Goal: Task Accomplishment & Management: Complete application form

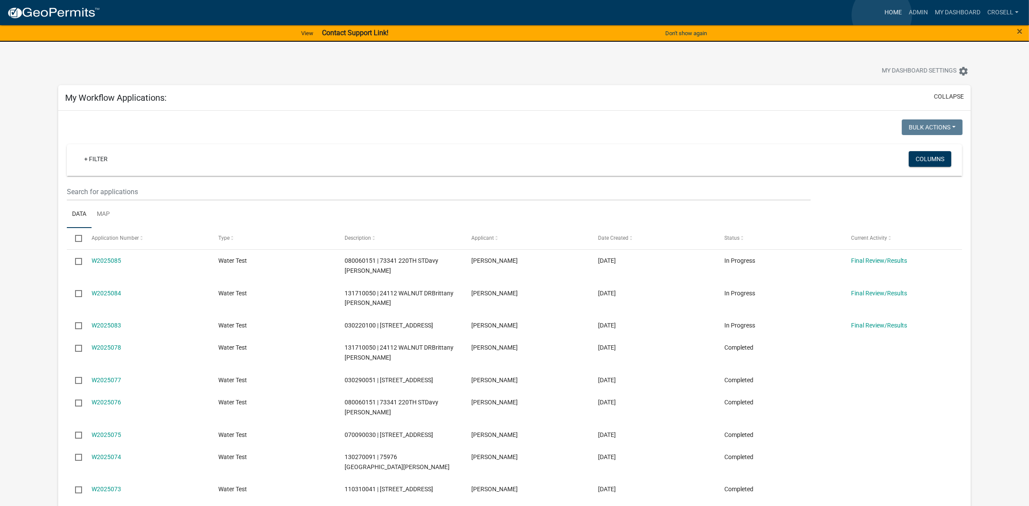
click at [882, 15] on link "Home" at bounding box center [893, 12] width 24 height 16
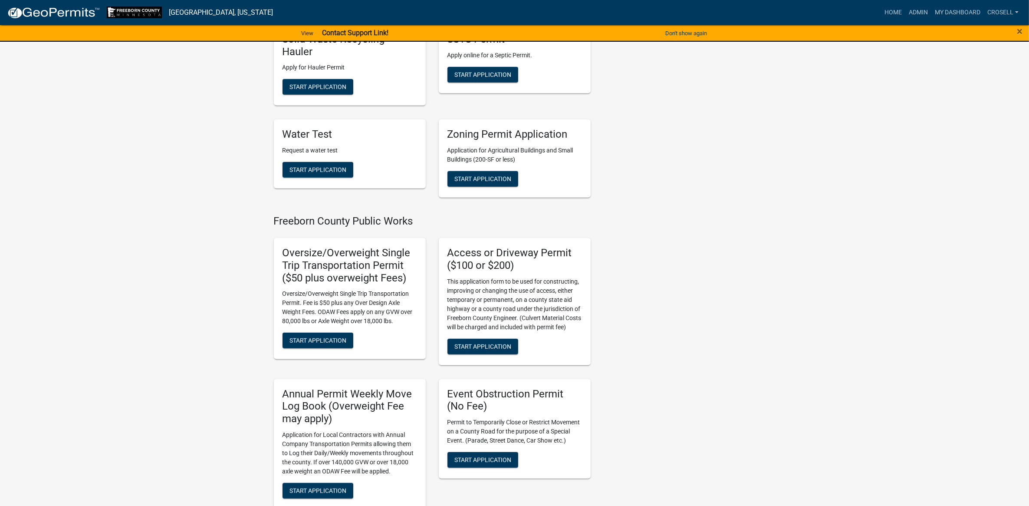
scroll to position [613, 0]
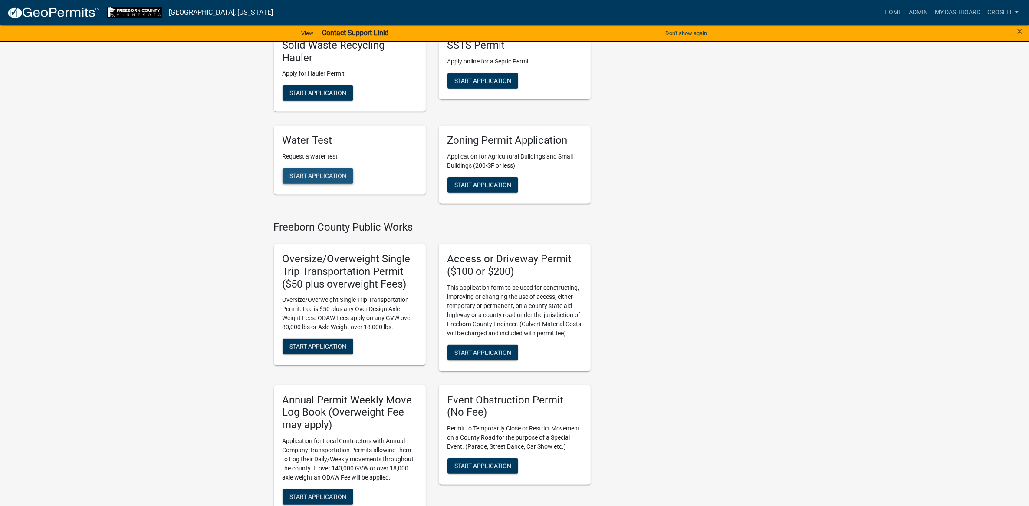
click at [330, 168] on button "Start Application" at bounding box center [318, 176] width 71 height 16
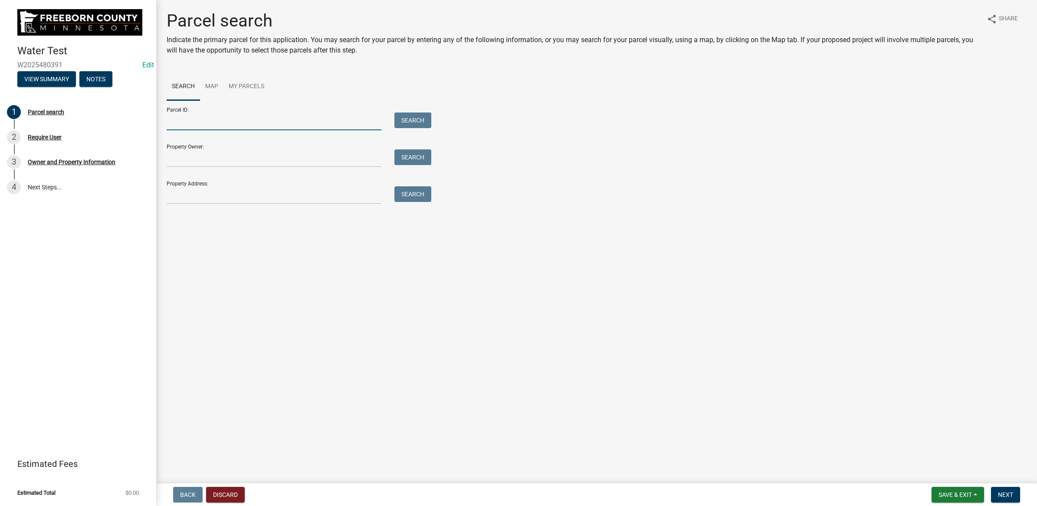
click at [278, 128] on input "Parcel ID:" at bounding box center [274, 121] width 215 height 18
paste input "030190080"
type input "030190080"
click at [409, 125] on button "Search" at bounding box center [413, 120] width 37 height 16
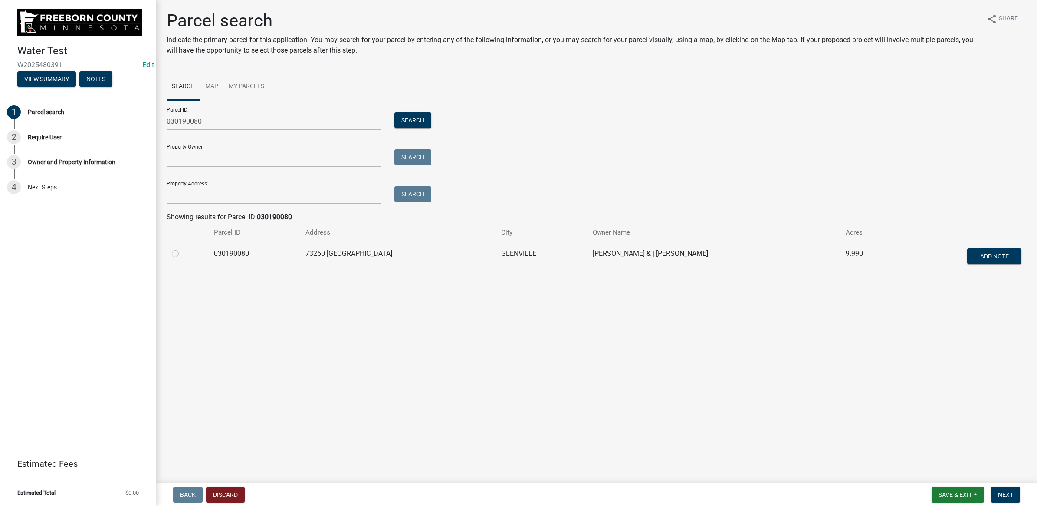
click at [182, 248] on label at bounding box center [182, 248] width 0 height 0
click at [182, 254] on input "radio" at bounding box center [185, 251] width 6 height 6
radio input "true"
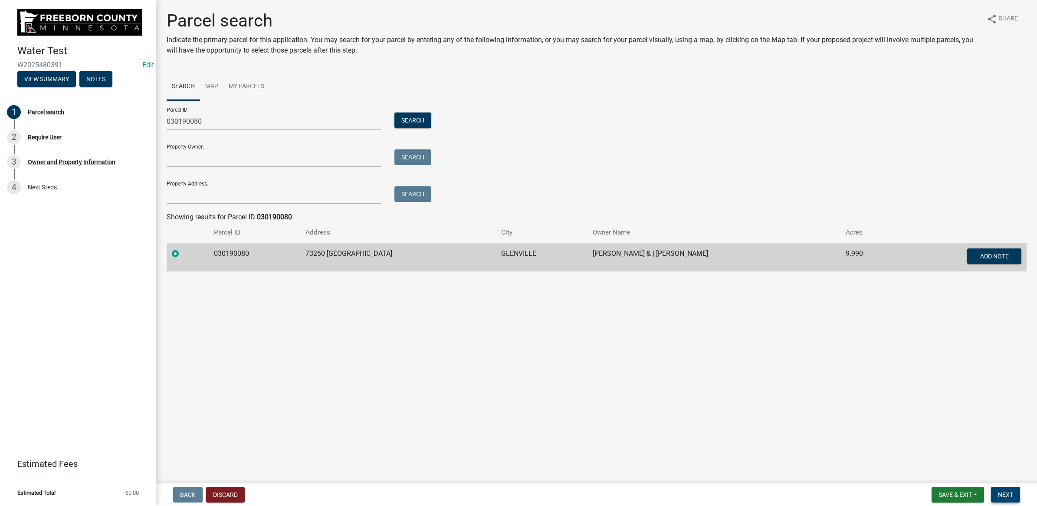
click at [1011, 491] on span "Next" at bounding box center [1005, 494] width 15 height 7
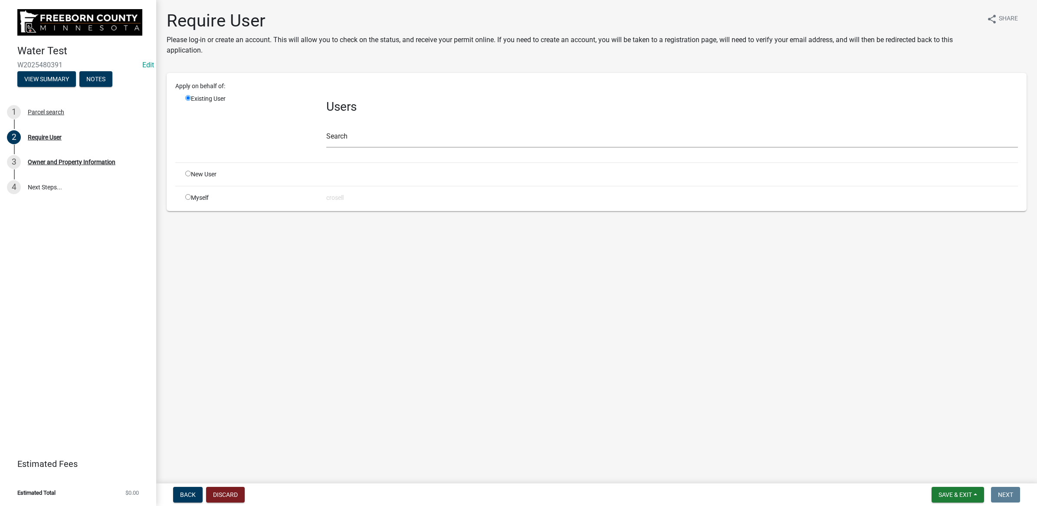
click at [184, 198] on div "Myself" at bounding box center [249, 197] width 141 height 9
click at [188, 198] on input "radio" at bounding box center [188, 197] width 6 height 6
radio input "true"
radio input "false"
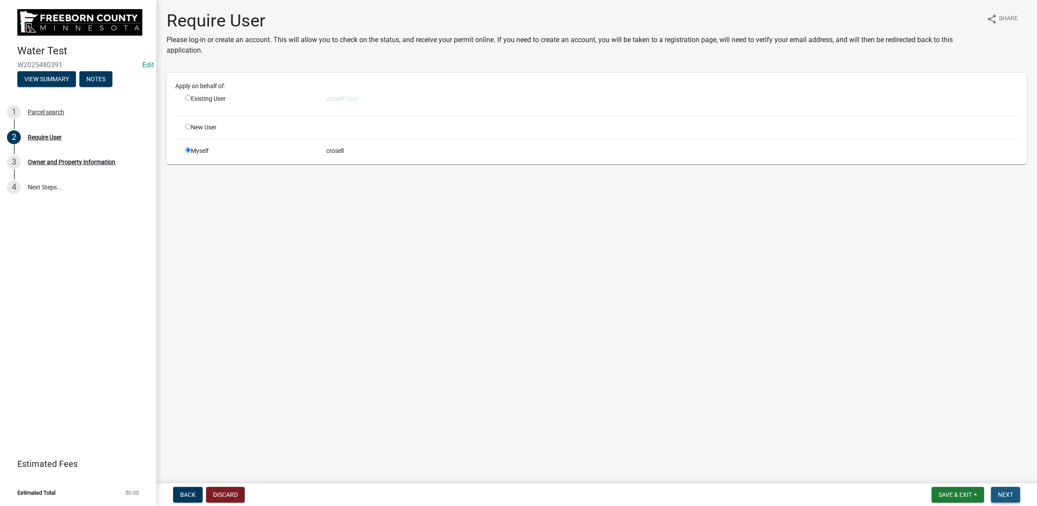
click at [995, 489] on button "Next" at bounding box center [1005, 495] width 29 height 16
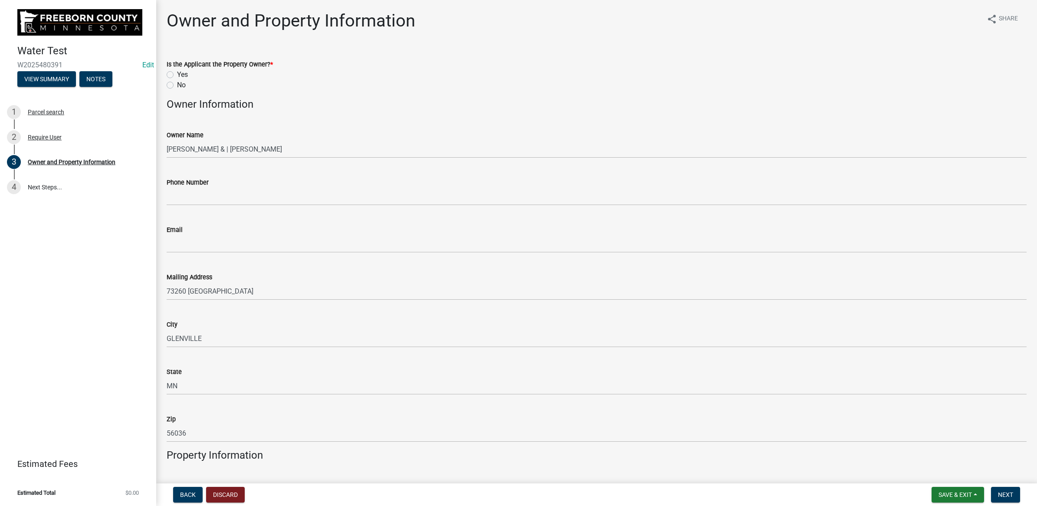
click at [174, 76] on div "Yes" at bounding box center [597, 74] width 860 height 10
click at [177, 72] on label "Yes" at bounding box center [182, 74] width 11 height 10
click at [177, 72] on input "Yes" at bounding box center [180, 72] width 6 height 6
radio input "true"
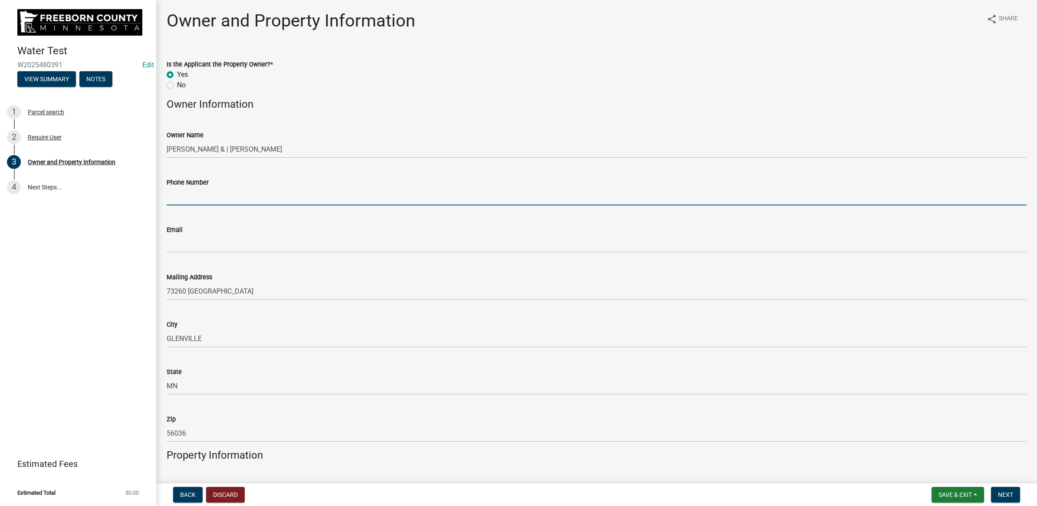
click at [218, 204] on input "Phone Number" at bounding box center [597, 197] width 860 height 18
type input "[PHONE_NUMBER]"
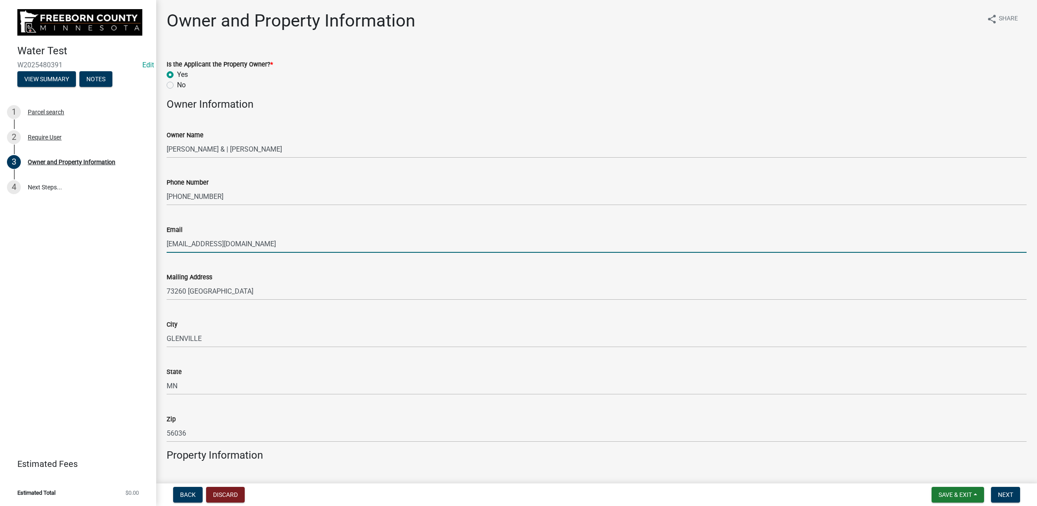
click at [187, 244] on input "[EMAIL_ADDRESS][DOMAIN_NAME]" at bounding box center [597, 244] width 860 height 18
drag, startPoint x: 257, startPoint y: 246, endPoint x: 151, endPoint y: 244, distance: 105.5
click at [151, 244] on div "Water Test W2025480391 Edit View Summary Notes 1 Parcel search 2 Require User 3…" at bounding box center [518, 253] width 1037 height 506
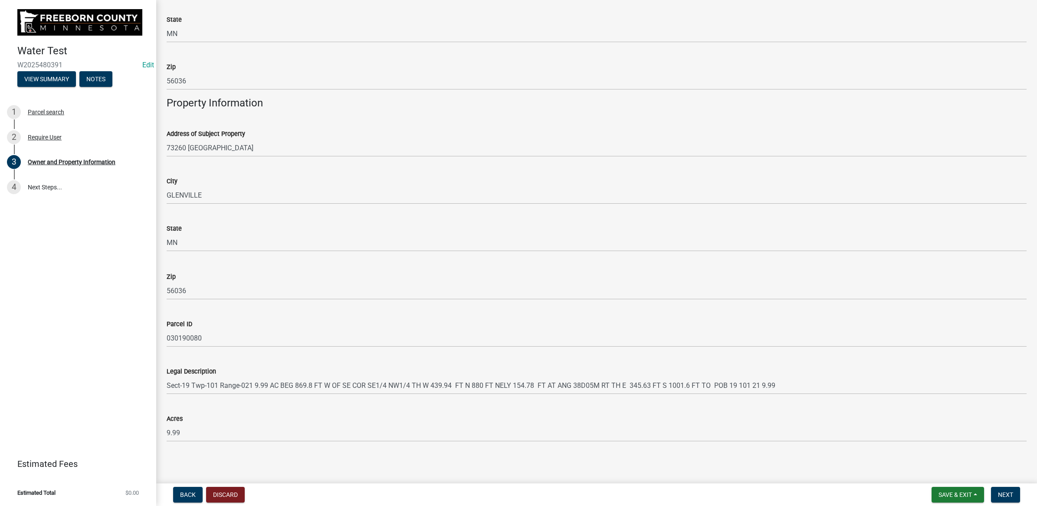
scroll to position [354, 0]
type input "[EMAIL_ADDRESS][DOMAIN_NAME]"
click at [1001, 502] on button "Next" at bounding box center [1005, 495] width 29 height 16
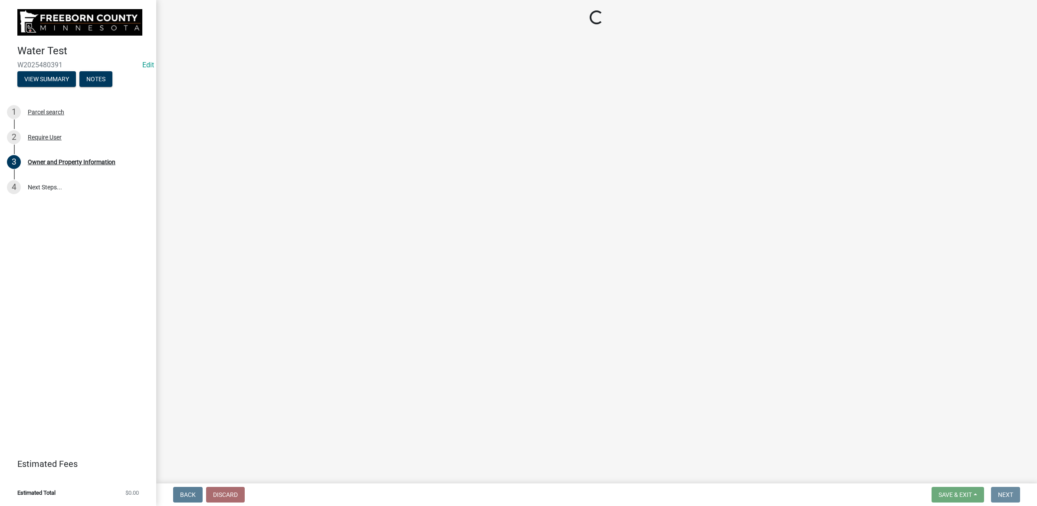
scroll to position [0, 0]
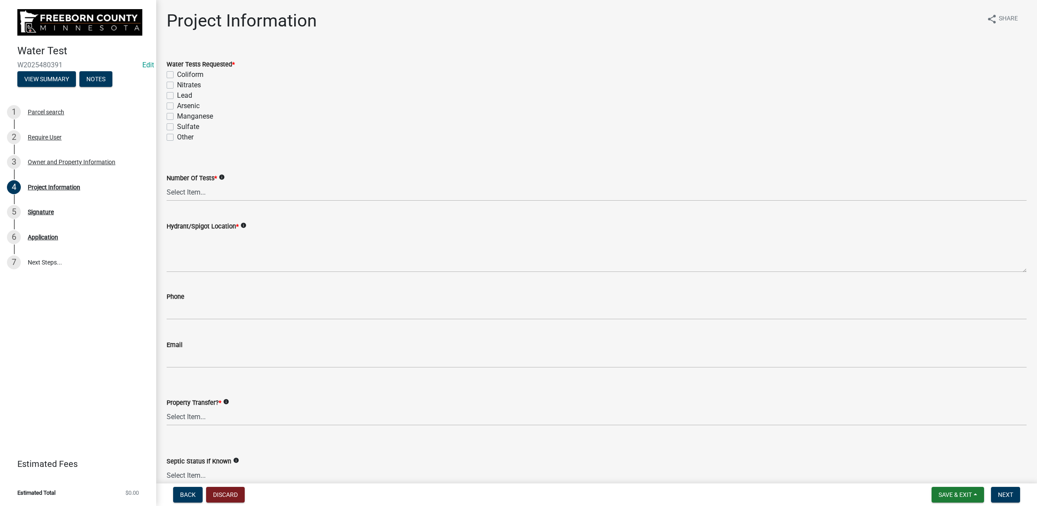
click at [177, 73] on label "Coliform" at bounding box center [190, 74] width 26 height 10
click at [177, 73] on input "Coliform" at bounding box center [180, 72] width 6 height 6
checkbox input "true"
checkbox input "false"
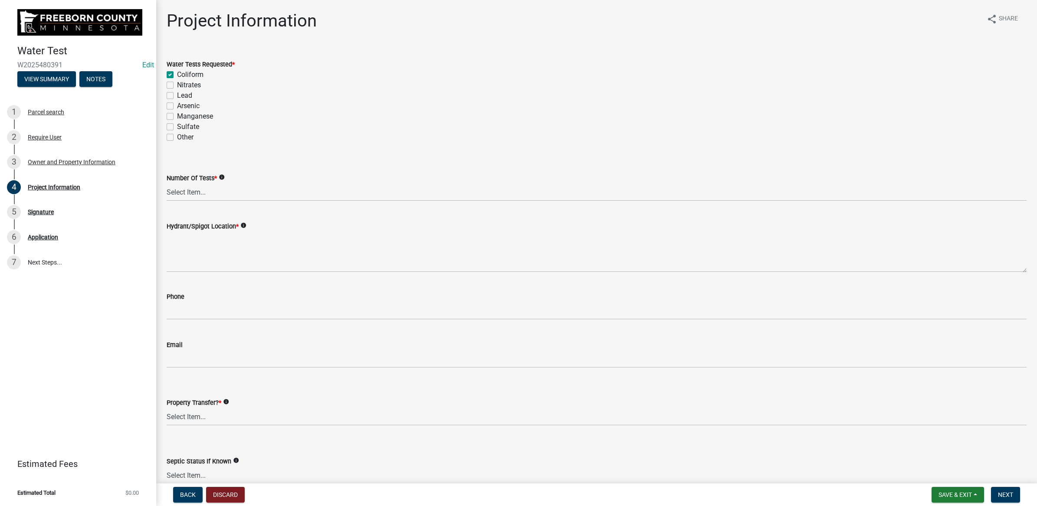
checkbox input "false"
click at [177, 83] on label "Nitrates" at bounding box center [189, 85] width 24 height 10
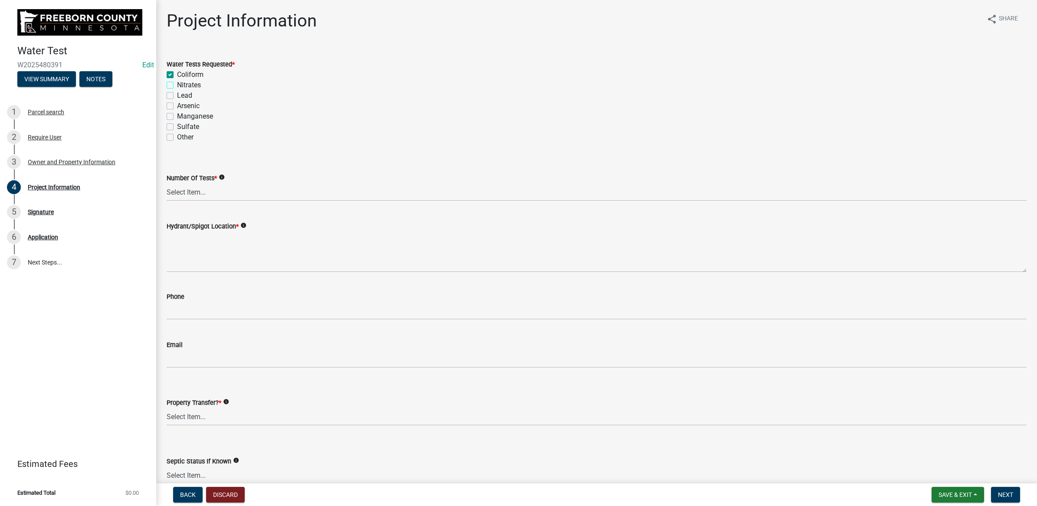
click at [177, 83] on input "Nitrates" at bounding box center [180, 83] width 6 height 6
checkbox input "true"
checkbox input "false"
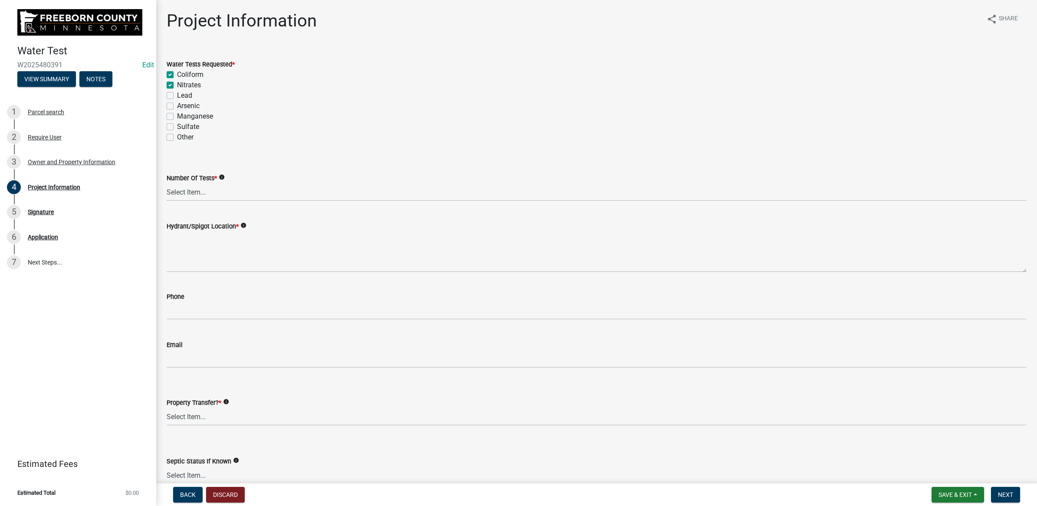
checkbox input "false"
click at [177, 105] on label "Arsenic" at bounding box center [188, 106] width 23 height 10
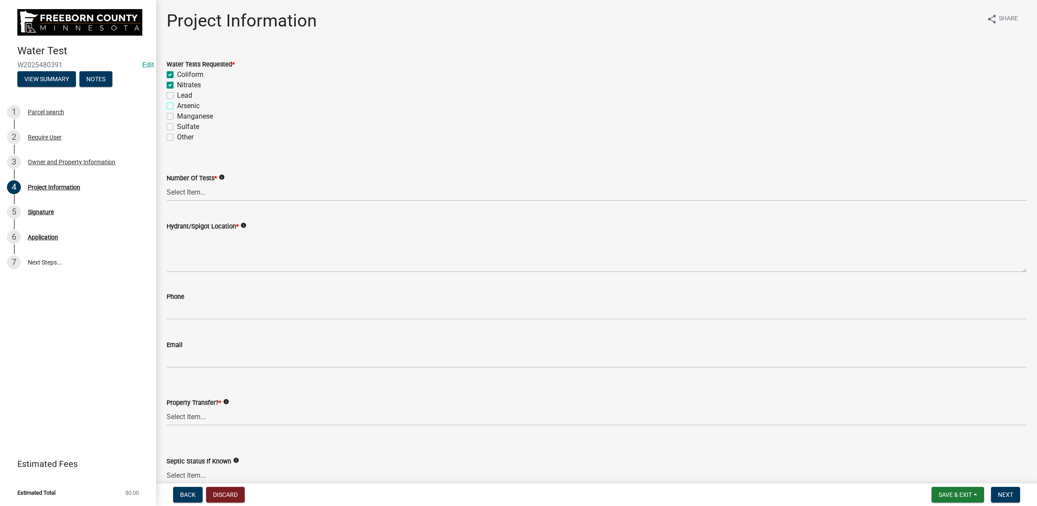
click at [177, 105] on input "Arsenic" at bounding box center [180, 104] width 6 height 6
checkbox input "true"
checkbox input "false"
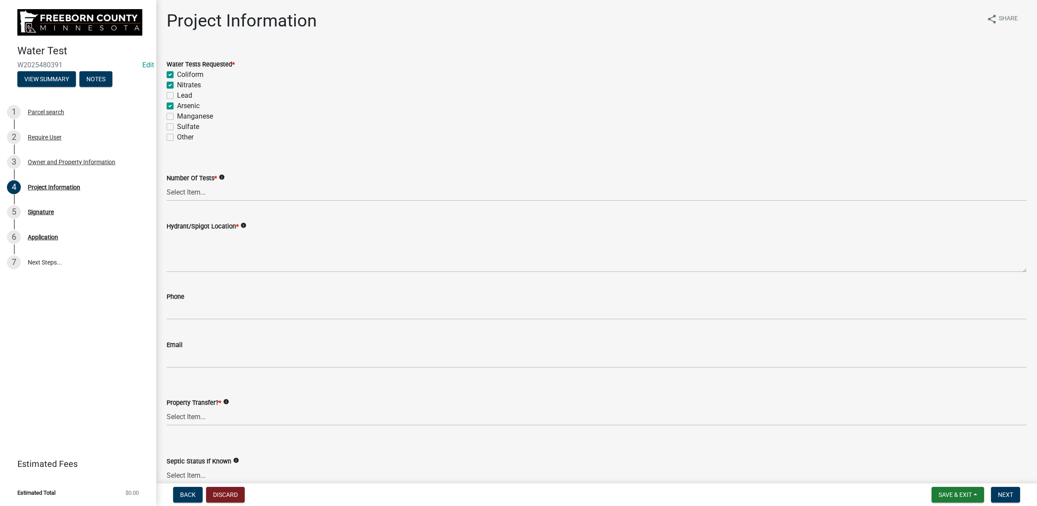
checkbox input "true"
checkbox input "false"
click at [208, 190] on select "Select Item... 1 2 3 4 5 6" at bounding box center [597, 192] width 860 height 18
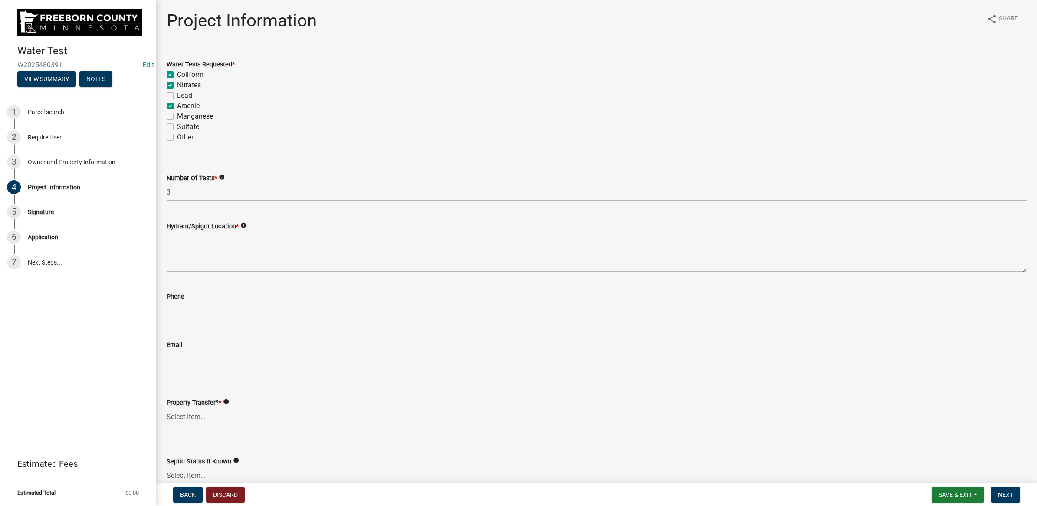
click at [167, 183] on select "Select Item... 1 2 3 4 5 6" at bounding box center [597, 192] width 860 height 18
select select "9f3abf1d-a7be-4a09-95f8-2d2f8f2d1057"
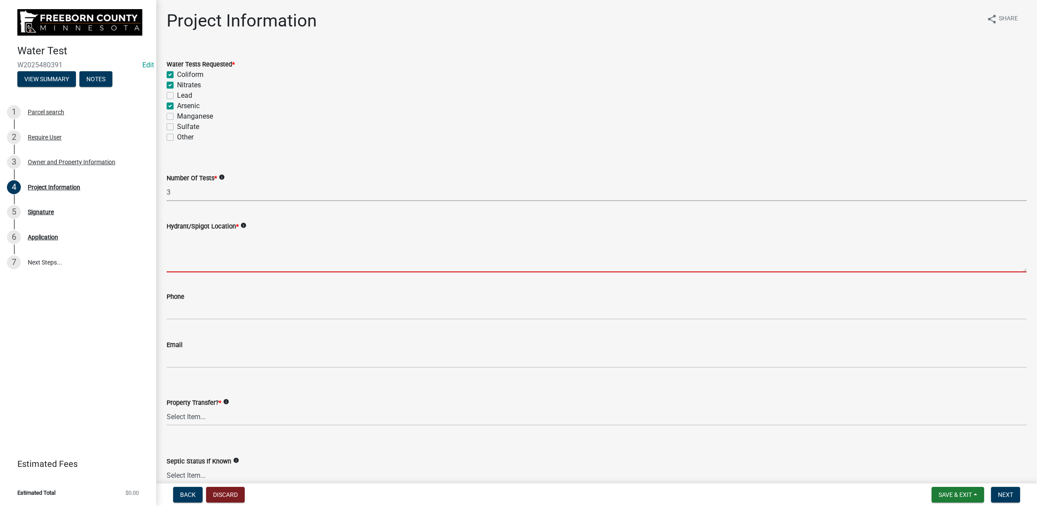
click at [214, 250] on textarea "Hydrant/Spigot Location *" at bounding box center [597, 251] width 860 height 41
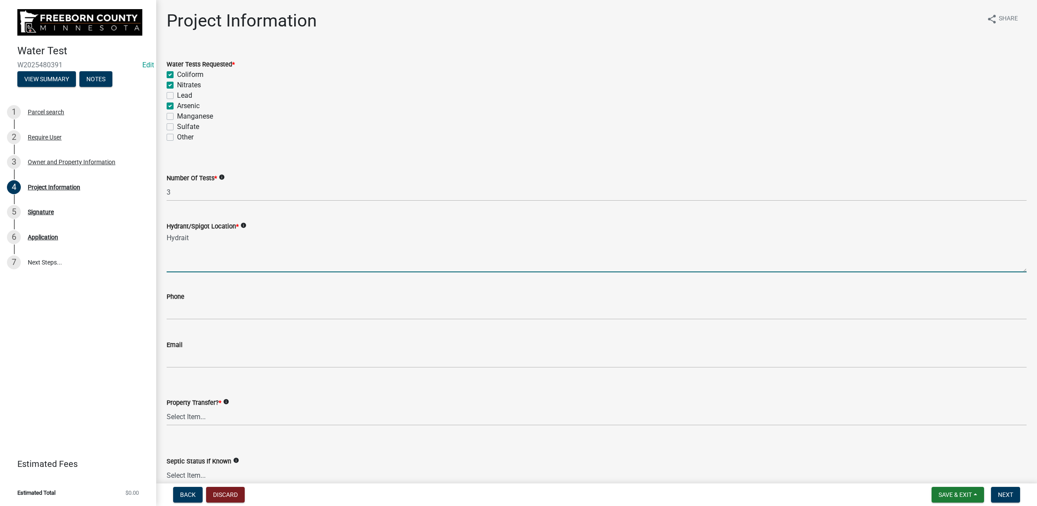
type textarea "Hydrait"
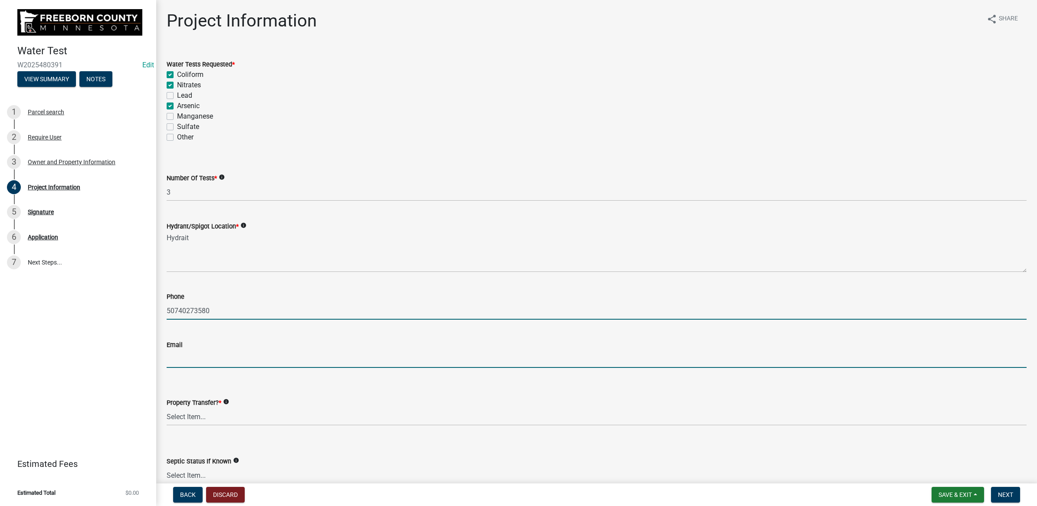
click at [214, 302] on input "50740273580" at bounding box center [597, 311] width 860 height 18
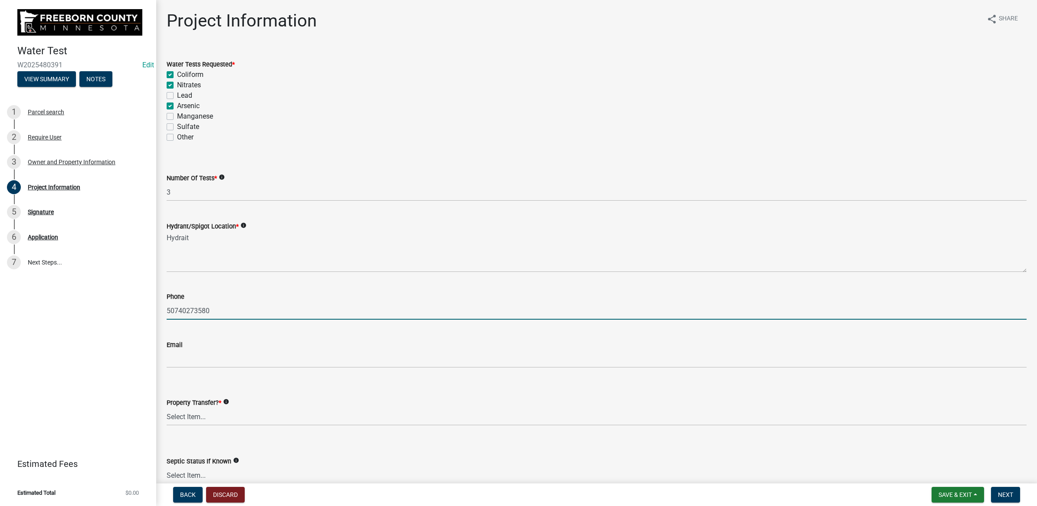
drag, startPoint x: 211, startPoint y: 307, endPoint x: 199, endPoint y: 309, distance: 12.8
click at [199, 309] on input "50740273580" at bounding box center [597, 311] width 860 height 18
type input "5074027350"
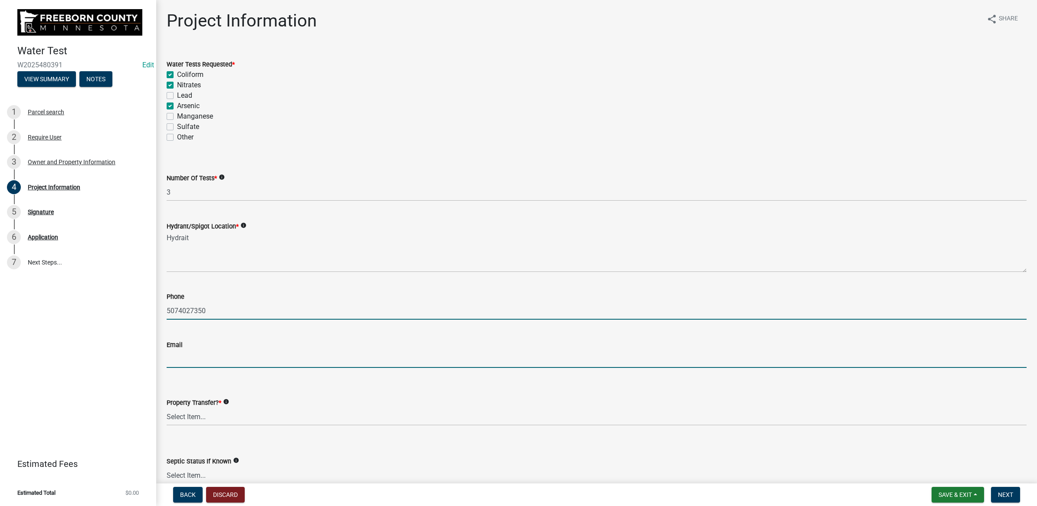
click at [231, 352] on input "Email" at bounding box center [597, 359] width 860 height 18
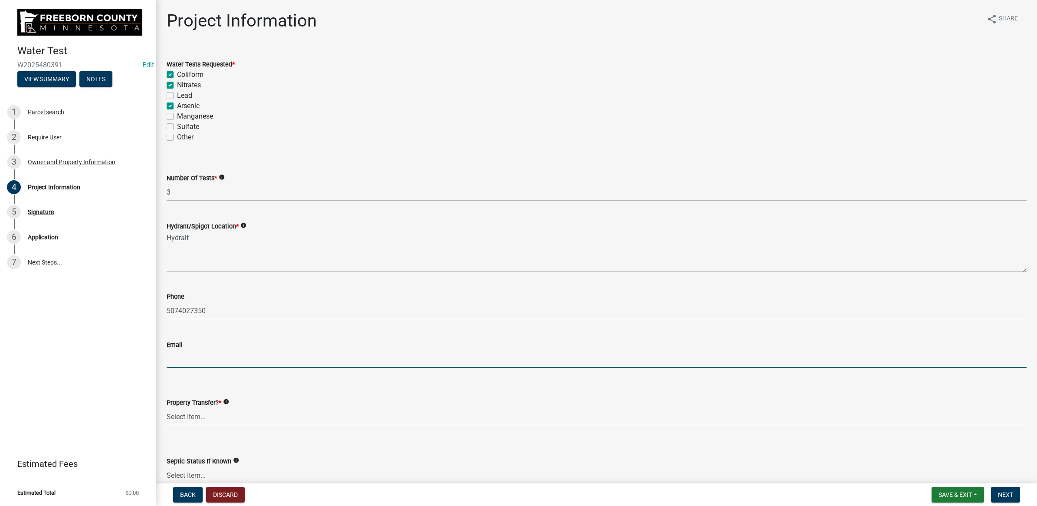
type input "[EMAIL_ADDRESS][DOMAIN_NAME]"
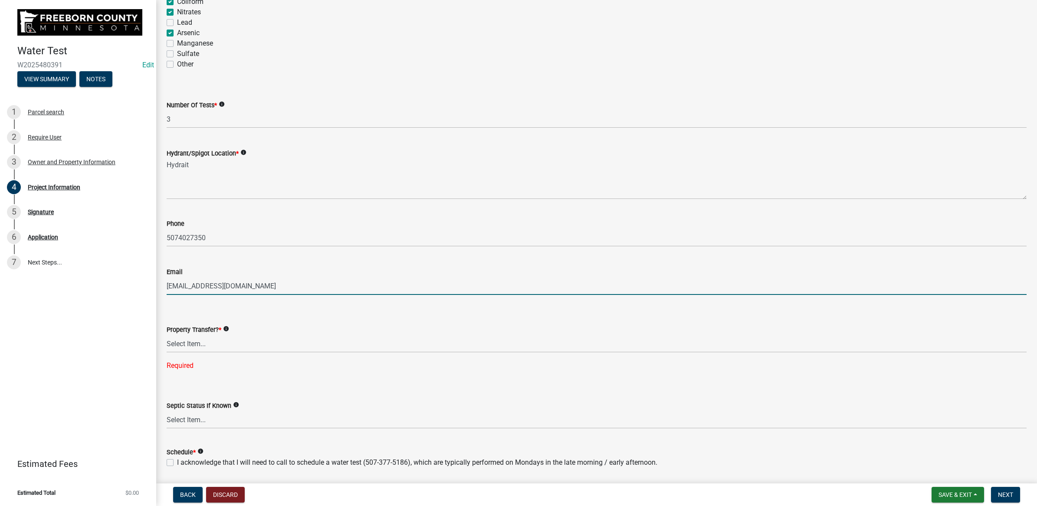
scroll to position [102, 0]
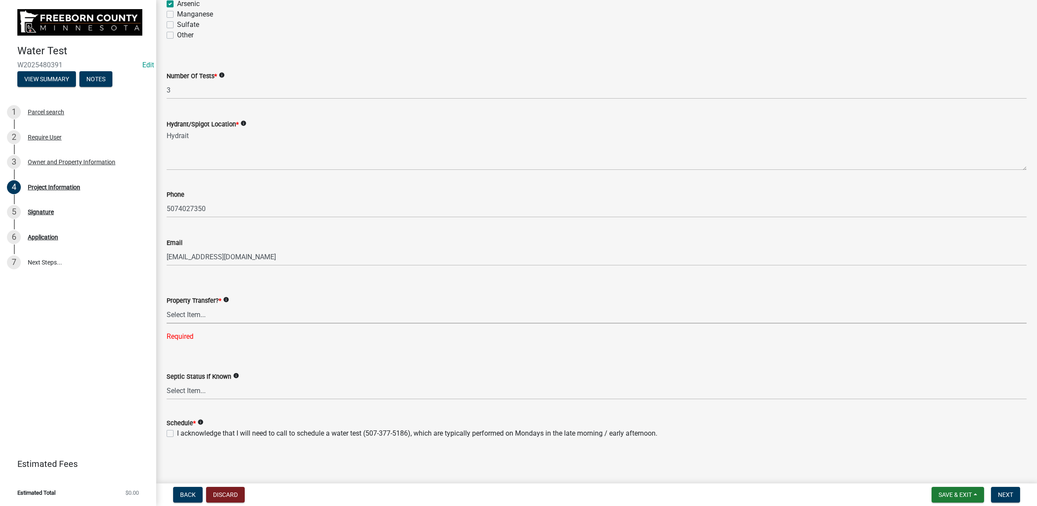
click at [204, 313] on select "Select Item... Yes No" at bounding box center [597, 315] width 860 height 18
click at [191, 313] on select "Select Item... Yes No" at bounding box center [597, 315] width 860 height 18
click at [167, 323] on select "Select Item... Yes No" at bounding box center [597, 315] width 860 height 18
select select "1c3dcbe8-2b21-4bd6-8afa-59f72c0ae0eb"
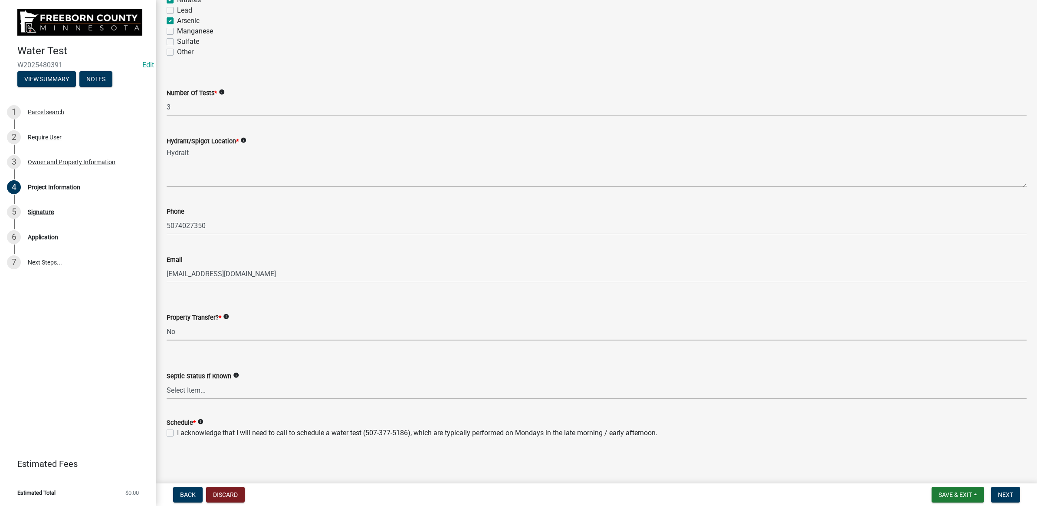
scroll to position [85, 0]
click at [183, 394] on select "Select Item... Compliant Non-Compliant Unknown" at bounding box center [597, 391] width 860 height 18
click at [167, 382] on select "Select Item... Compliant Non-Compliant Unknown" at bounding box center [597, 391] width 860 height 18
select select "9db5755b-511d-4b48-a270-aea29f4132cf"
click at [177, 432] on label "I acknowledge that I will need to call to schedule a water test (507-377-5186),…" at bounding box center [417, 433] width 481 height 10
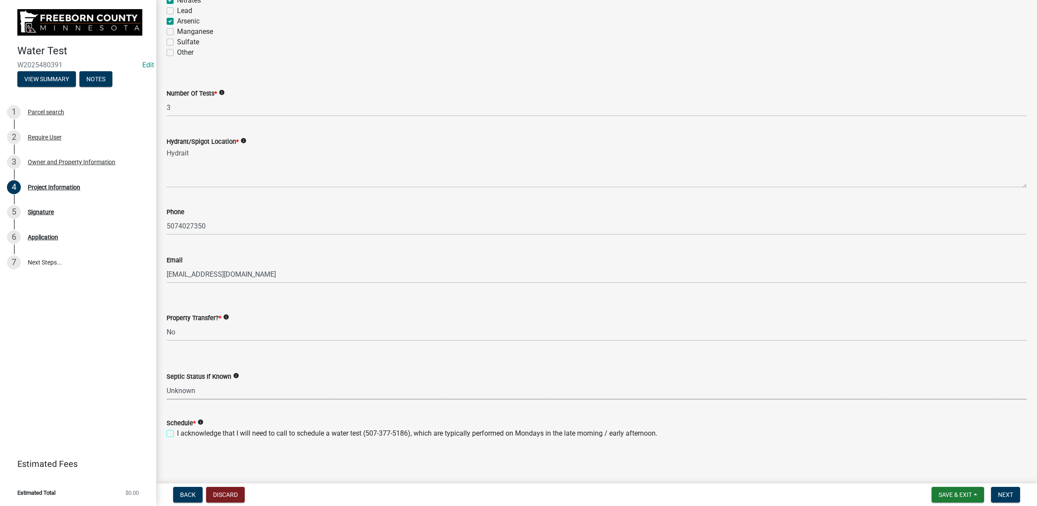
click at [177, 432] on input "I acknowledge that I will need to call to schedule a water test (507-377-5186),…" at bounding box center [180, 431] width 6 height 6
checkbox input "true"
click at [214, 450] on div "Project Information share Share Water Tests Requested * Coliform Nitrates Lead …" at bounding box center [596, 190] width 873 height 528
click at [1017, 491] on button "Next" at bounding box center [1005, 495] width 29 height 16
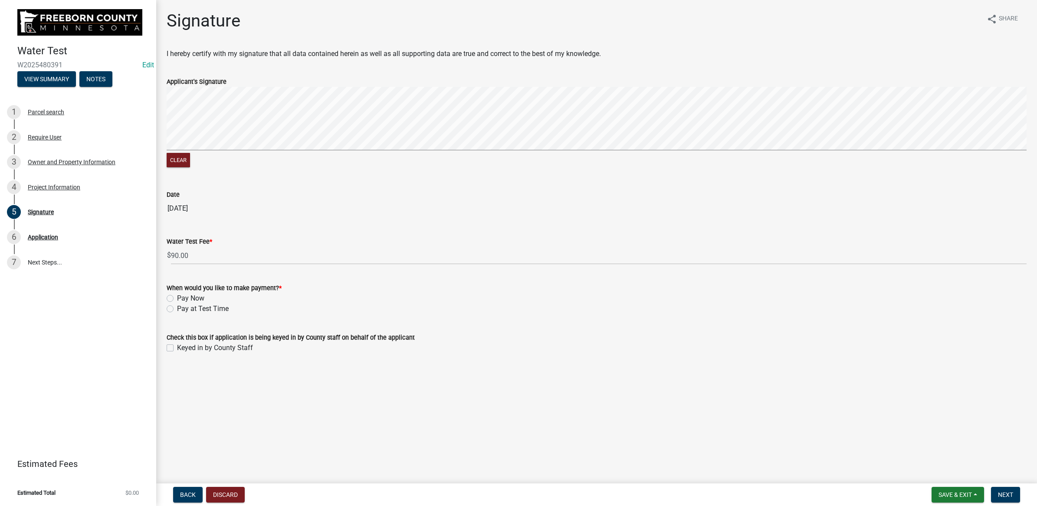
click at [177, 346] on label "Keyed in by County Staff" at bounding box center [215, 347] width 76 height 10
click at [177, 346] on input "Keyed in by County Staff" at bounding box center [180, 345] width 6 height 6
checkbox input "true"
click at [177, 307] on label "Pay at Test Time" at bounding box center [203, 308] width 52 height 10
click at [177, 307] on input "Pay at Test Time" at bounding box center [180, 306] width 6 height 6
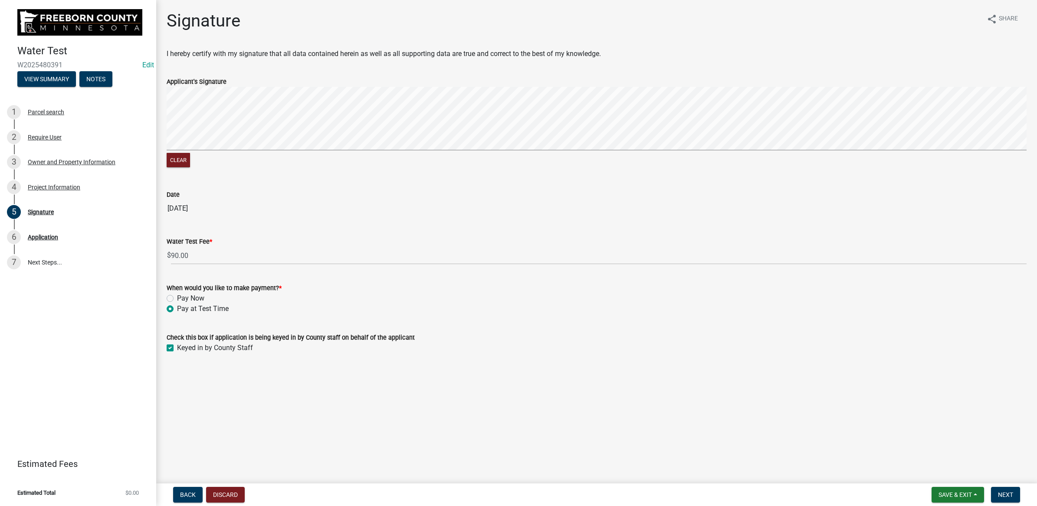
radio input "true"
click at [1008, 492] on span "Next" at bounding box center [1005, 494] width 15 height 7
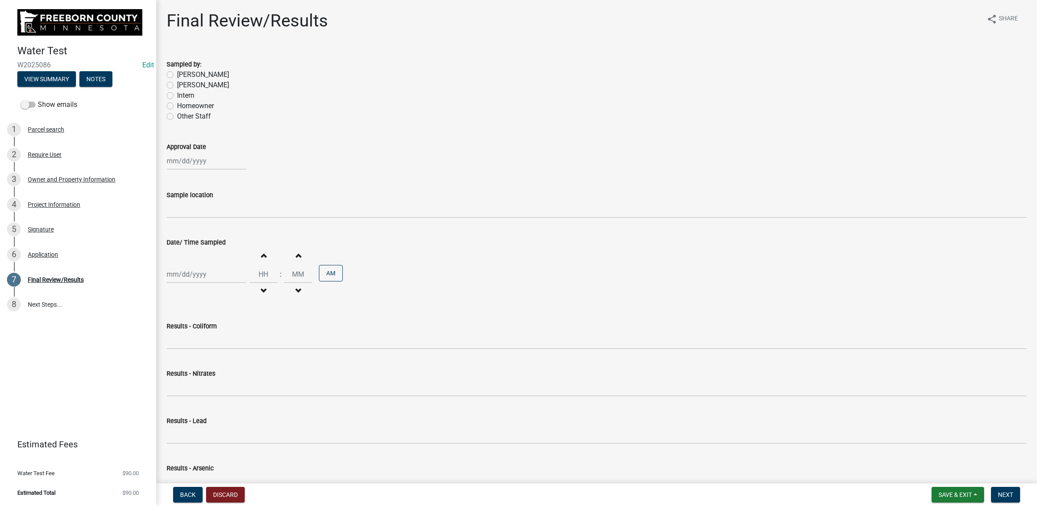
click at [177, 73] on label "[PERSON_NAME]" at bounding box center [203, 74] width 52 height 10
click at [177, 73] on input "[PERSON_NAME]" at bounding box center [180, 72] width 6 height 6
radio input "true"
click at [202, 168] on div at bounding box center [206, 161] width 79 height 18
select select "9"
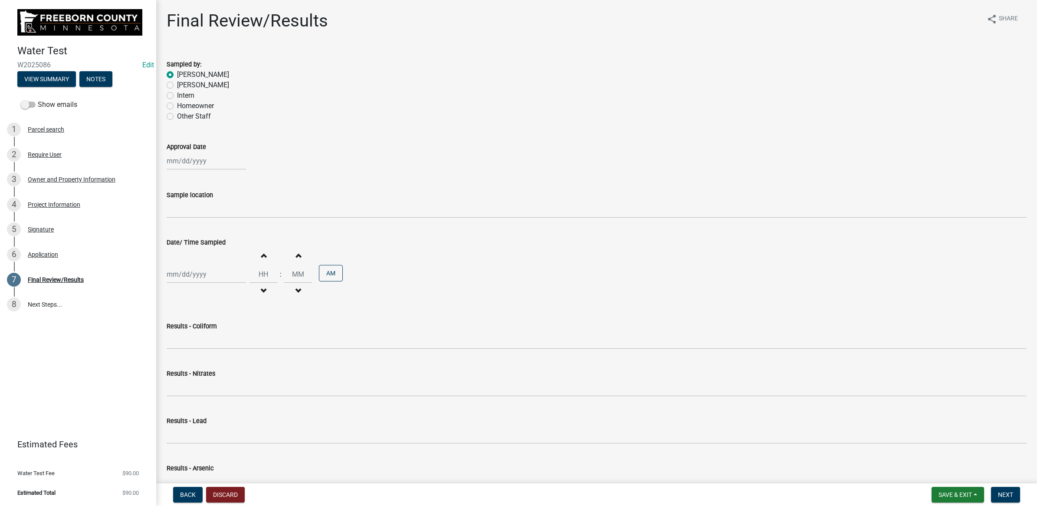
select select "2025"
drag, startPoint x: 367, startPoint y: 125, endPoint x: 322, endPoint y: 142, distance: 48.2
click at [367, 125] on wm-data-entity-input "Sampled by: [PERSON_NAME] [PERSON_NAME] Intern Homeowner Other Staff" at bounding box center [597, 89] width 860 height 81
select select "9"
select select "2025"
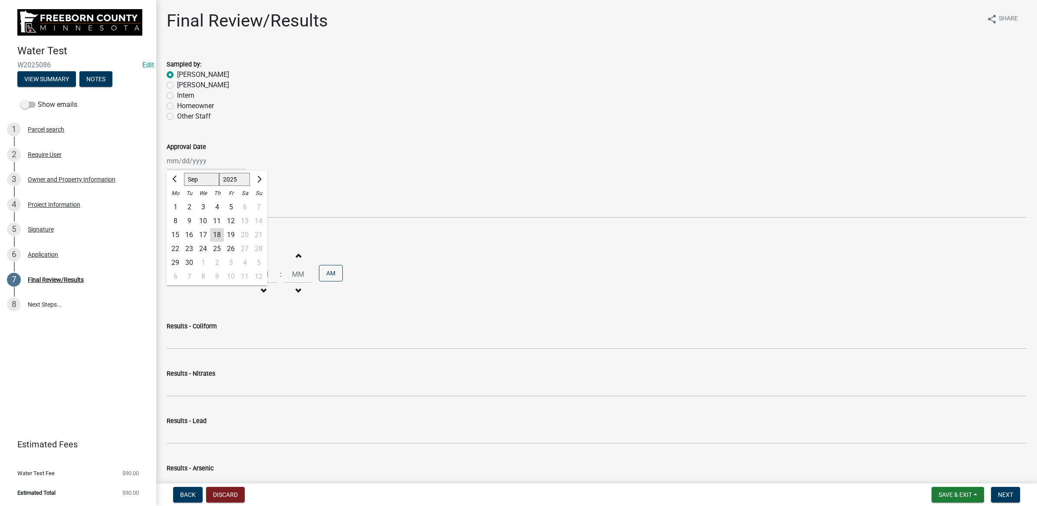
click at [174, 155] on div "[PERSON_NAME] Feb Mar Apr [PERSON_NAME][DATE] Oct Nov [DATE] 1526 1527 1528 152…" at bounding box center [206, 161] width 79 height 18
click at [215, 233] on div "18" at bounding box center [217, 235] width 14 height 14
type input "[DATE]"
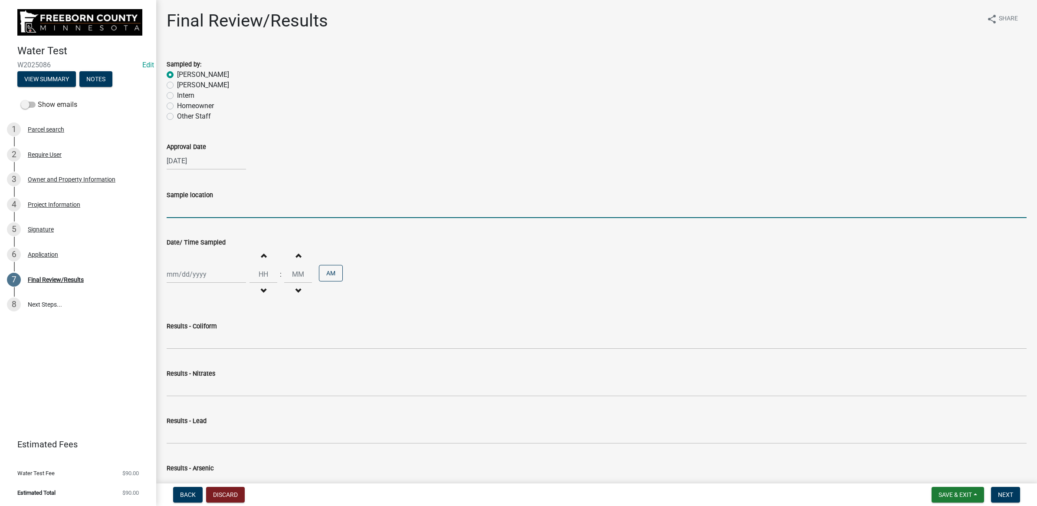
click at [205, 205] on input "Sample location" at bounding box center [597, 209] width 860 height 18
type input "Hydrant"
select select "9"
select select "2025"
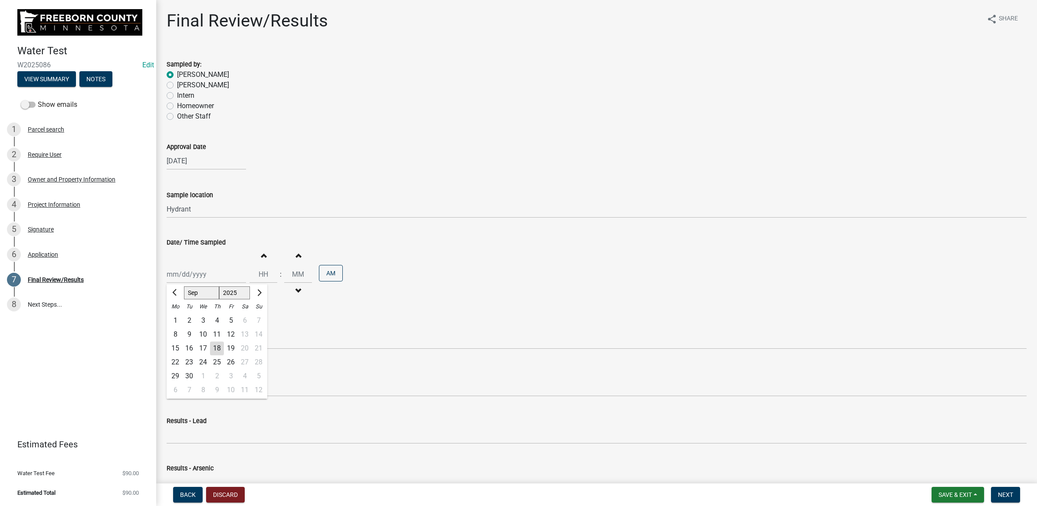
click at [500, 167] on div "[DATE]" at bounding box center [597, 161] width 860 height 18
click at [938, 490] on button "Save & Exit" at bounding box center [958, 495] width 53 height 16
click at [937, 474] on button "Save & Exit" at bounding box center [949, 472] width 69 height 21
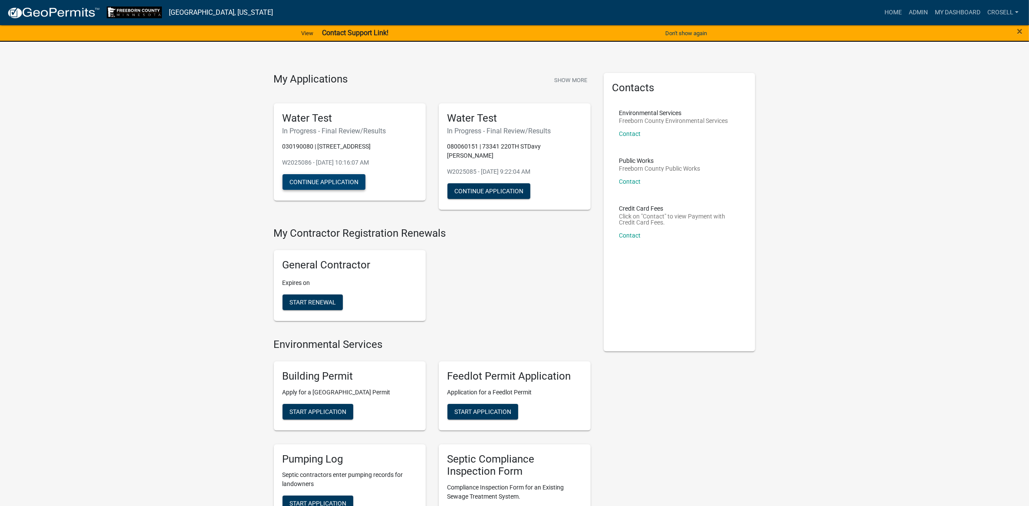
click at [339, 182] on button "Continue Application" at bounding box center [324, 182] width 83 height 16
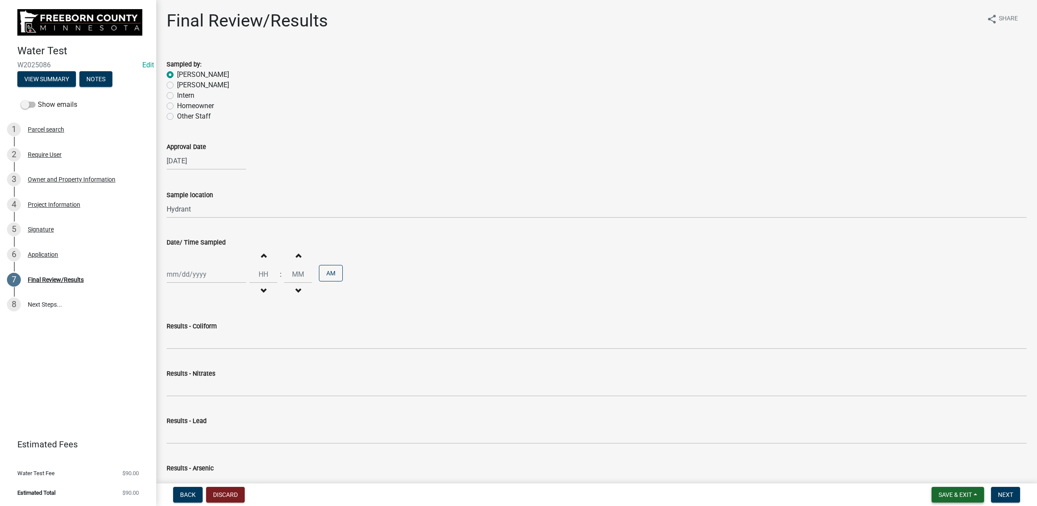
click at [952, 492] on span "Save & Exit" at bounding box center [955, 494] width 33 height 7
click at [974, 467] on button "Save & Exit" at bounding box center [949, 472] width 69 height 21
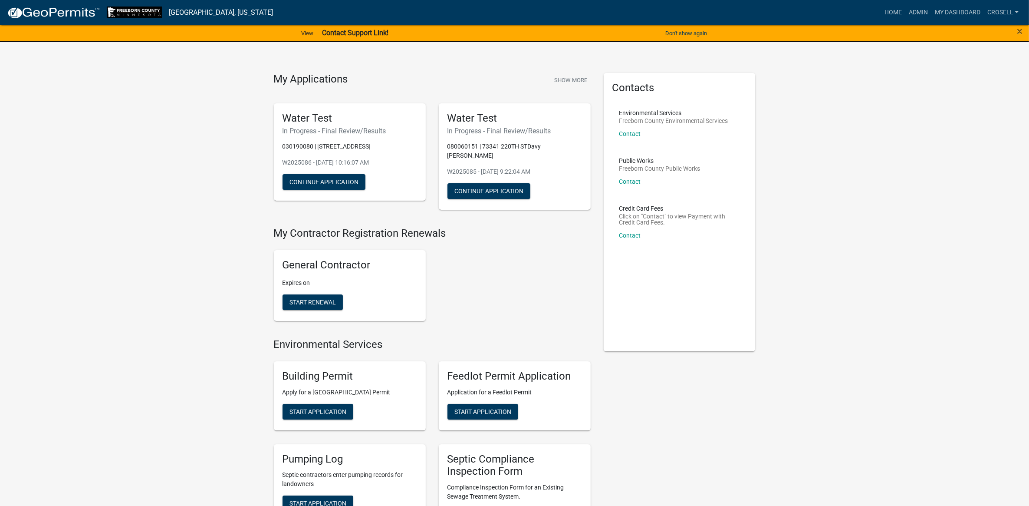
click at [532, 263] on div "General Contractor Expires on Start Renewal" at bounding box center [432, 285] width 330 height 85
click at [340, 183] on button "Continue Application" at bounding box center [324, 182] width 83 height 16
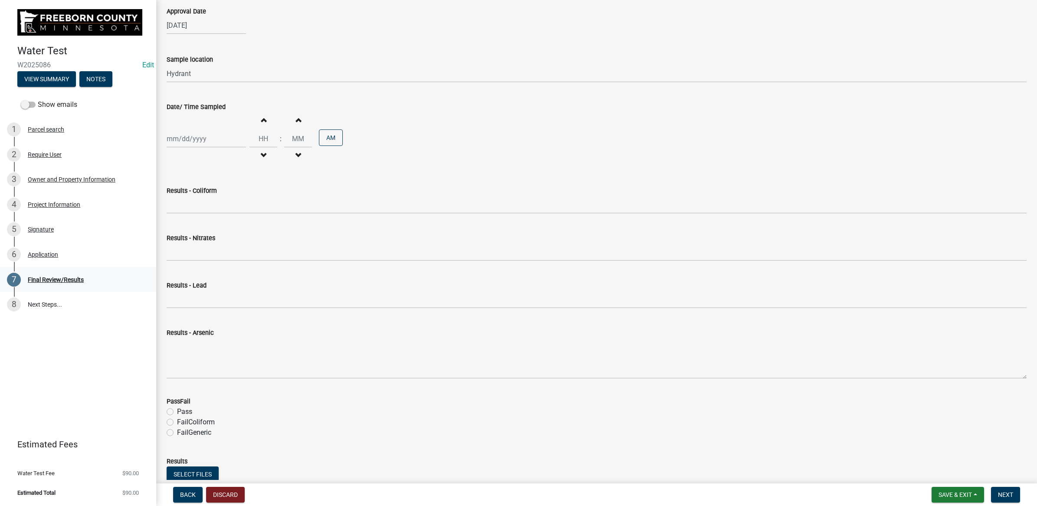
scroll to position [163, 0]
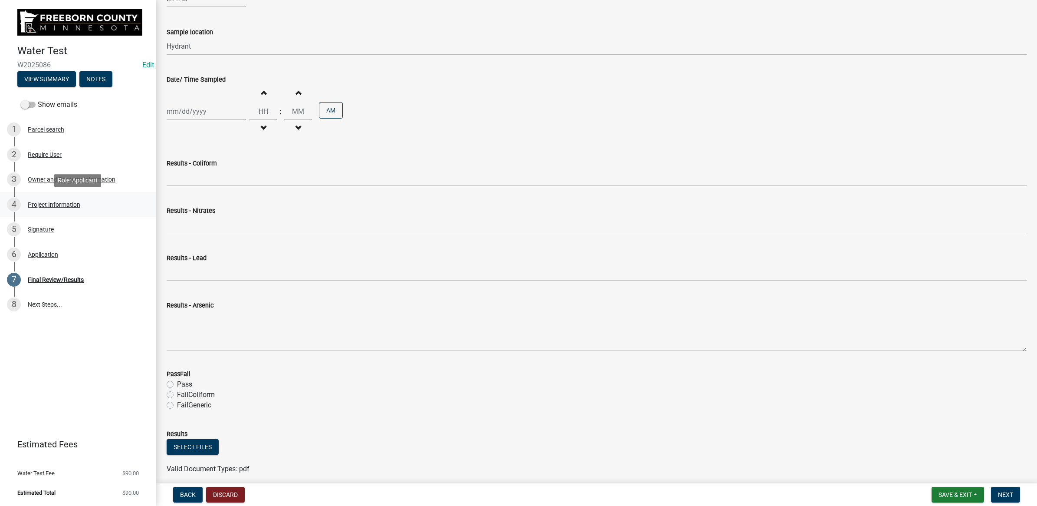
click at [44, 205] on div "Project Information" at bounding box center [54, 204] width 53 height 6
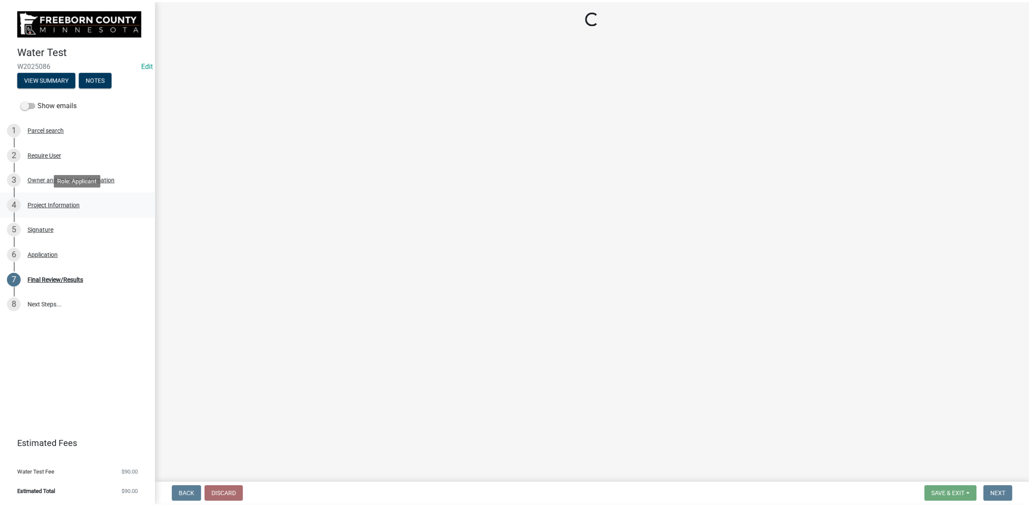
scroll to position [0, 0]
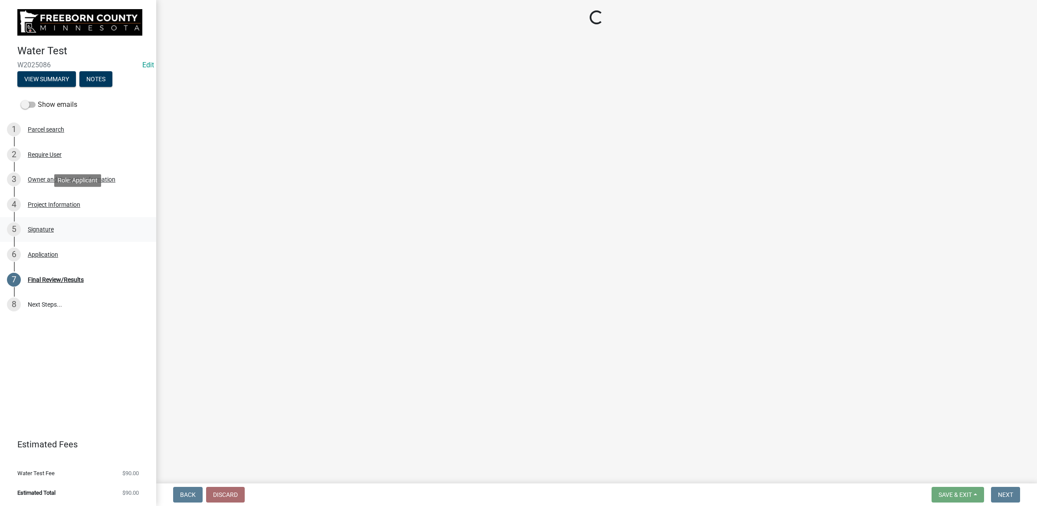
select select "9f3abf1d-a7be-4a09-95f8-2d2f8f2d1057"
select select "1c3dcbe8-2b21-4bd6-8afa-59f72c0ae0eb"
select select "9db5755b-511d-4b48-a270-aea29f4132cf"
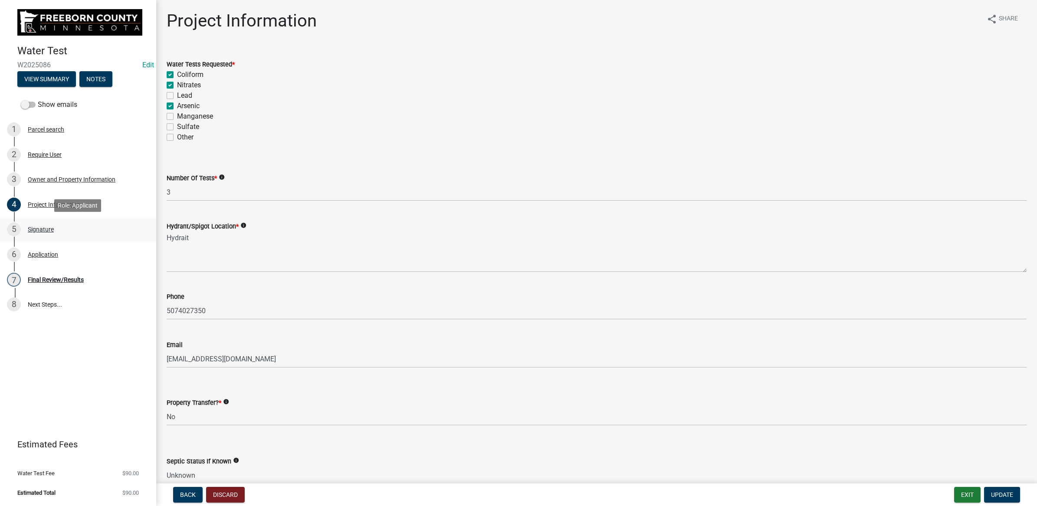
click at [36, 231] on div "Signature" at bounding box center [41, 229] width 26 height 6
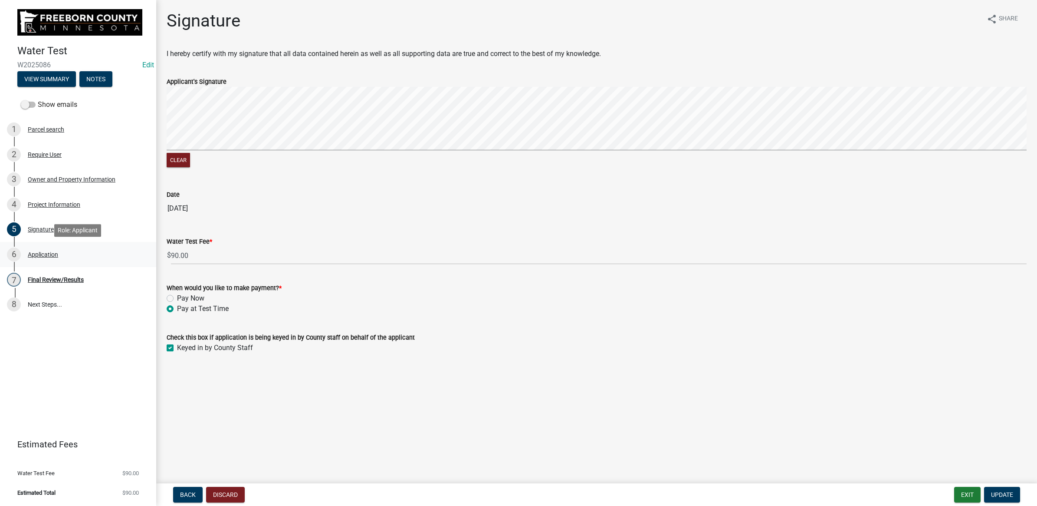
click at [36, 254] on div "Application" at bounding box center [43, 254] width 30 height 6
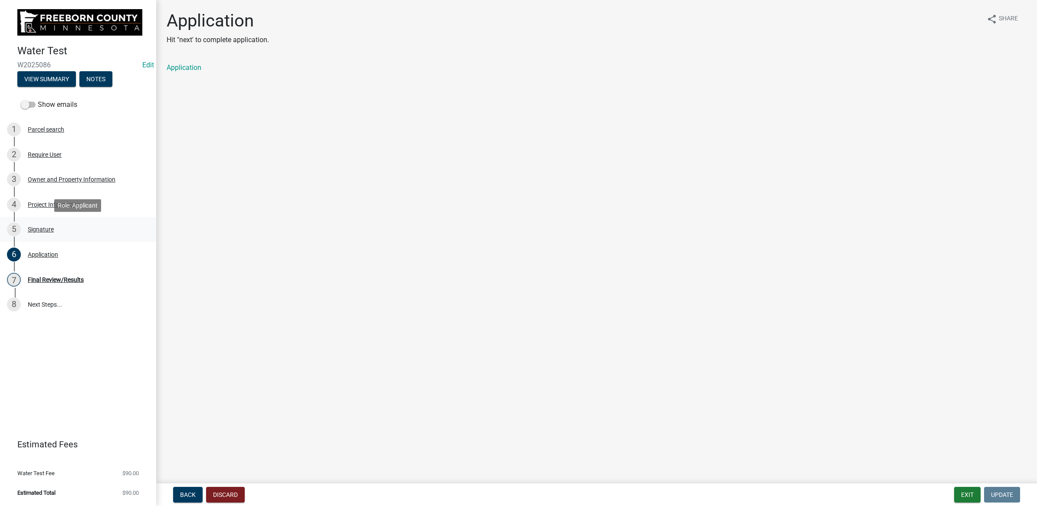
click at [40, 228] on div "Signature" at bounding box center [41, 229] width 26 height 6
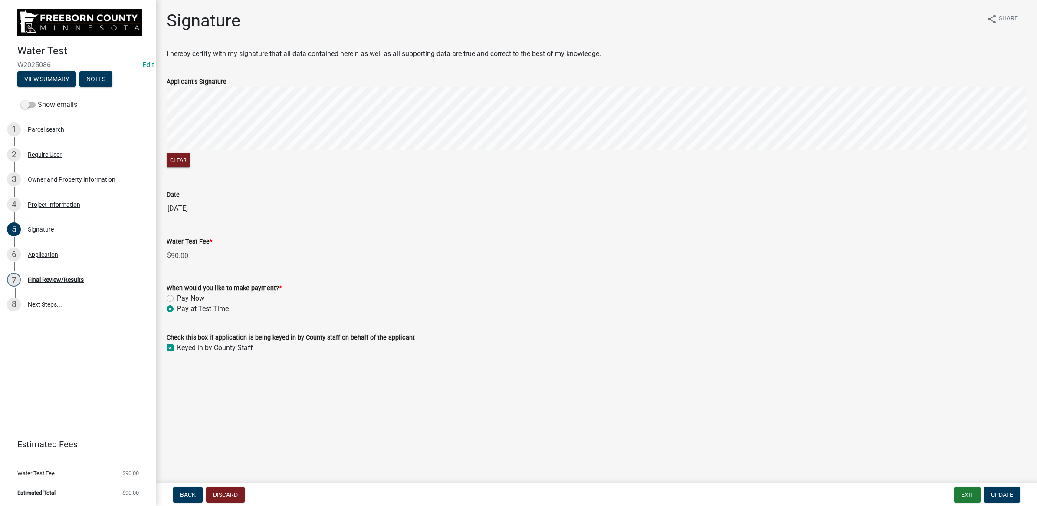
click at [166, 298] on div "When would you like to make payment? * Pay Now Pay at Test Time" at bounding box center [596, 293] width 873 height 42
click at [177, 298] on label "Pay Now" at bounding box center [190, 298] width 27 height 10
click at [177, 298] on input "Pay Now" at bounding box center [180, 296] width 6 height 6
radio input "true"
click at [990, 495] on button "Update" at bounding box center [1002, 495] width 36 height 16
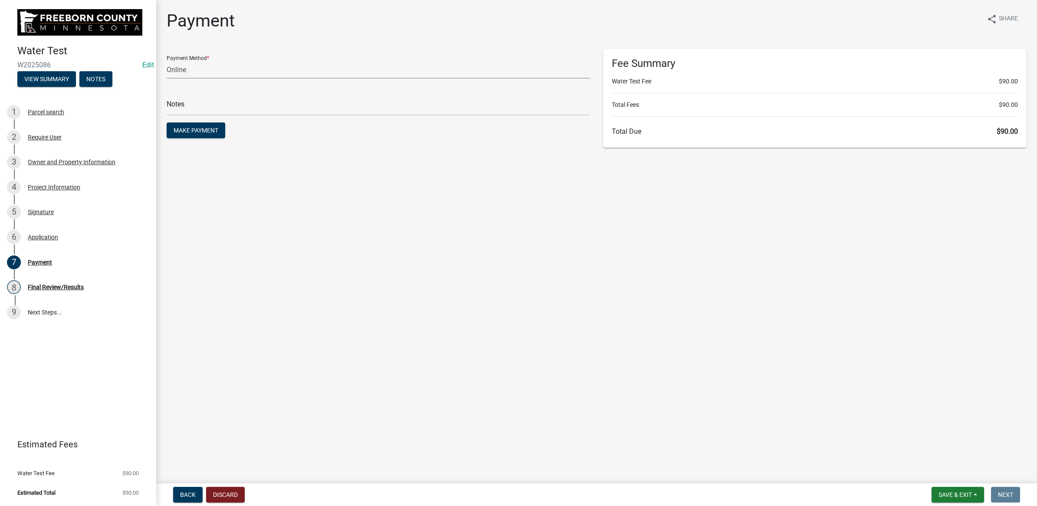
click at [216, 76] on select "Credit Card POS Check Cash Online" at bounding box center [379, 70] width 424 height 18
select select "1: 0"
click at [167, 61] on select "Credit Card POS Check Cash Online" at bounding box center [379, 70] width 424 height 18
click at [211, 102] on input "text" at bounding box center [379, 107] width 424 height 18
type input "10943"
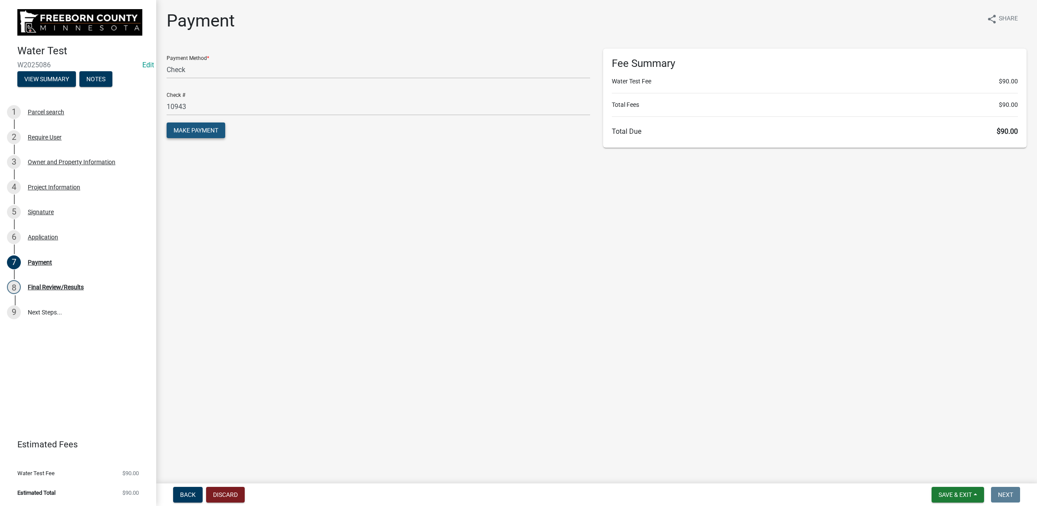
click at [201, 129] on span "Make Payment" at bounding box center [196, 130] width 45 height 7
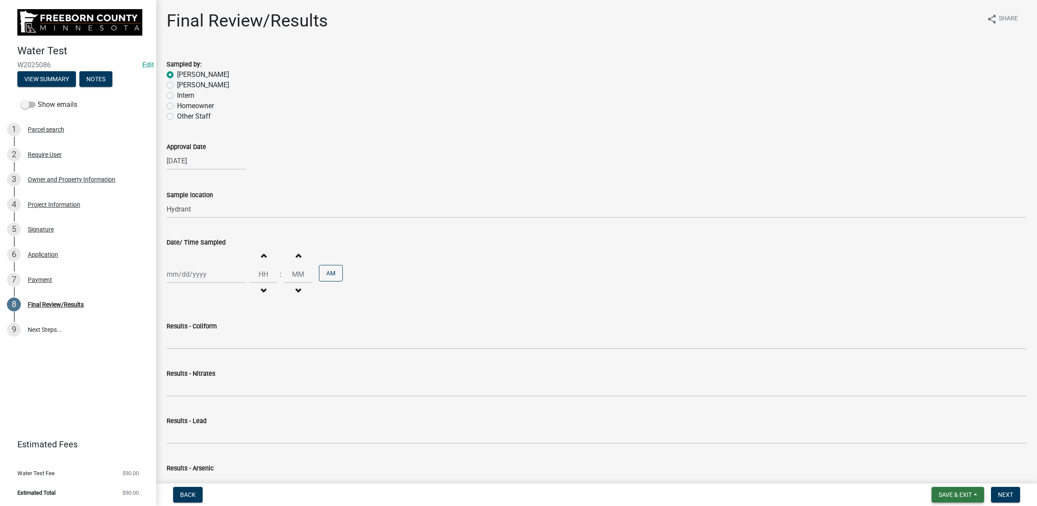
click at [957, 498] on button "Save & Exit" at bounding box center [958, 495] width 53 height 16
click at [945, 473] on button "Save & Exit" at bounding box center [949, 472] width 69 height 21
